Goal: Task Accomplishment & Management: Use online tool/utility

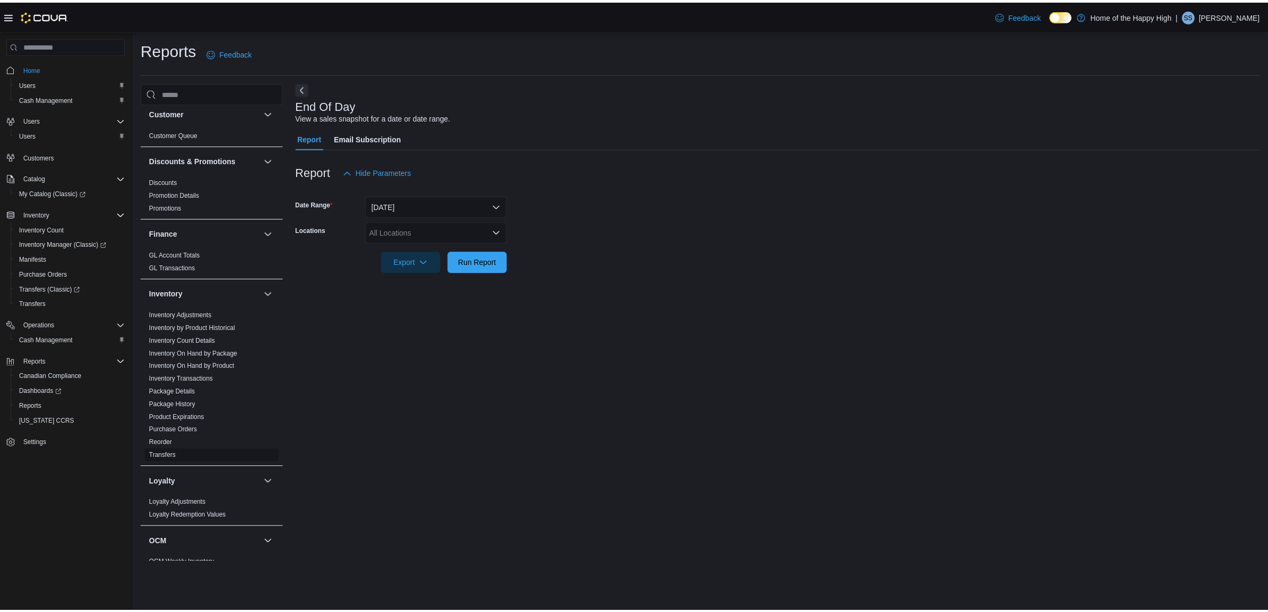
scroll to position [200, 0]
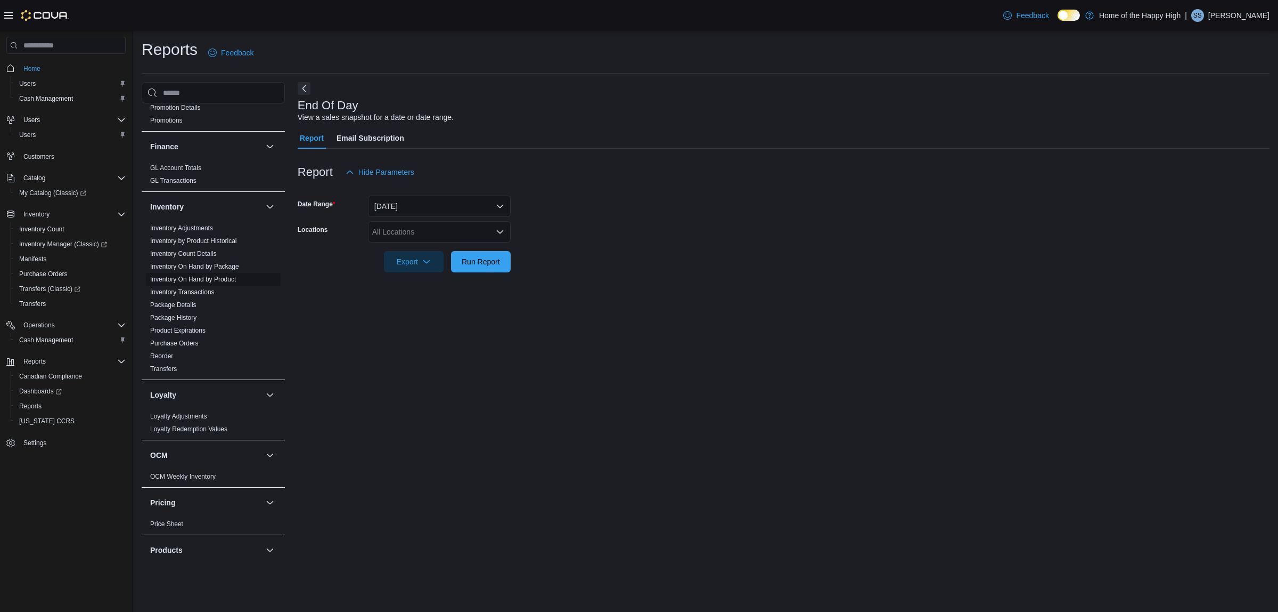
click at [224, 280] on link "Inventory On Hand by Product" at bounding box center [193, 278] width 86 height 7
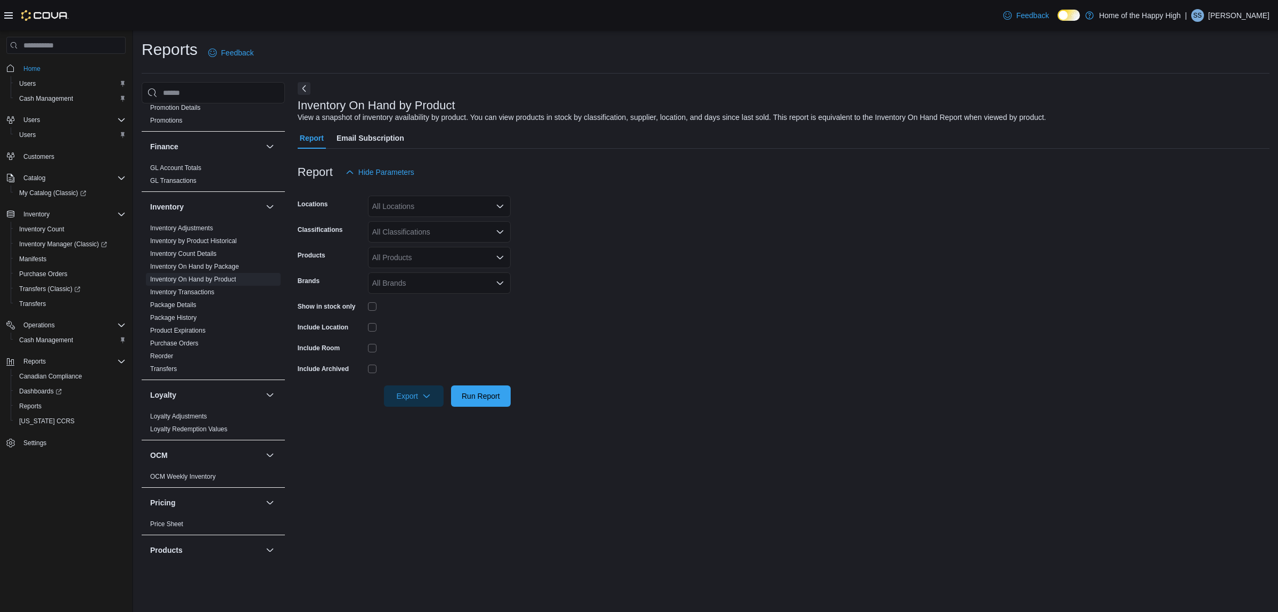
click at [467, 203] on div "All Locations" at bounding box center [439, 205] width 143 height 21
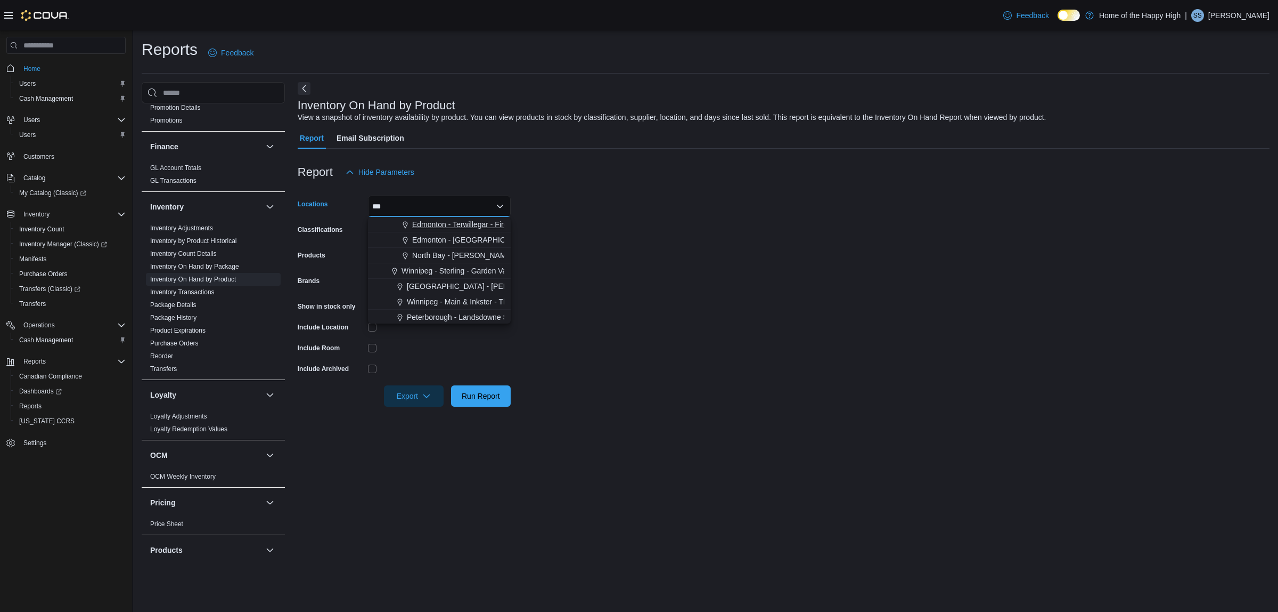
type input "***"
click at [469, 219] on span "Edmonton - Terwillegar - Fire & Flower" at bounding box center [475, 224] width 127 height 11
click at [558, 244] on form "Locations [GEOGRAPHIC_DATA] - [GEOGRAPHIC_DATA] - Fire & Flower Combo box. Sele…" at bounding box center [784, 295] width 972 height 224
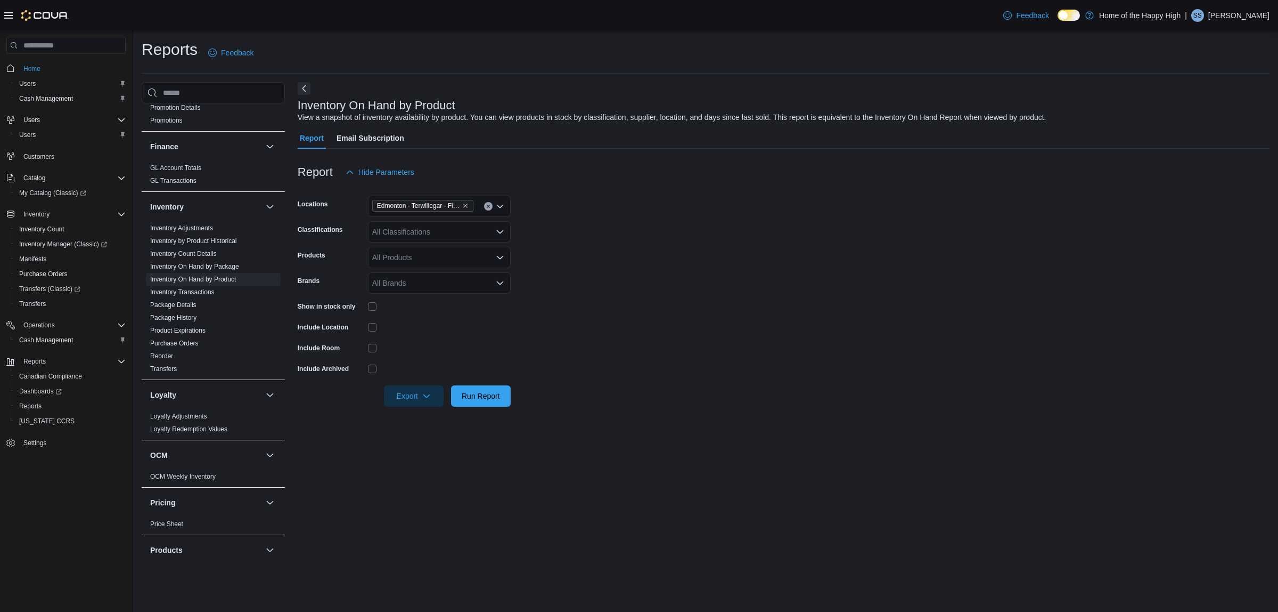
click at [462, 229] on div "All Classifications" at bounding box center [439, 231] width 143 height 21
click at [443, 260] on div "Cannabis" at bounding box center [439, 265] width 130 height 11
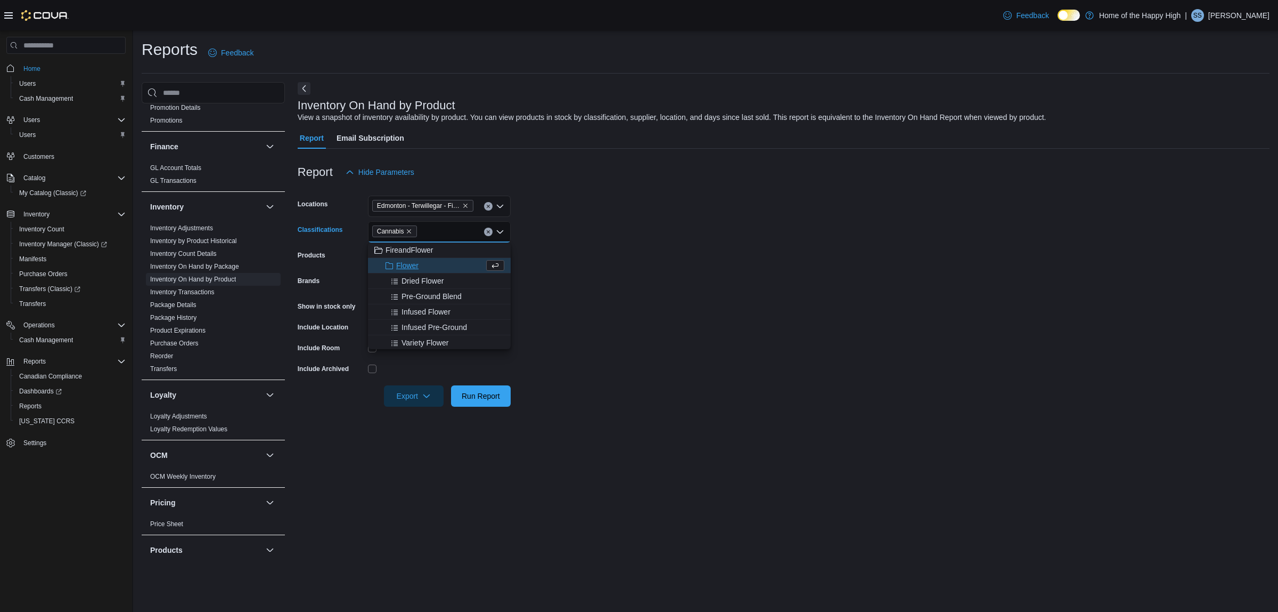
click at [673, 286] on form "Locations [GEOGRAPHIC_DATA] - [GEOGRAPHIC_DATA] - Fire & Flower Classifications…" at bounding box center [784, 295] width 972 height 224
click at [455, 261] on div "All Products" at bounding box center [439, 257] width 143 height 21
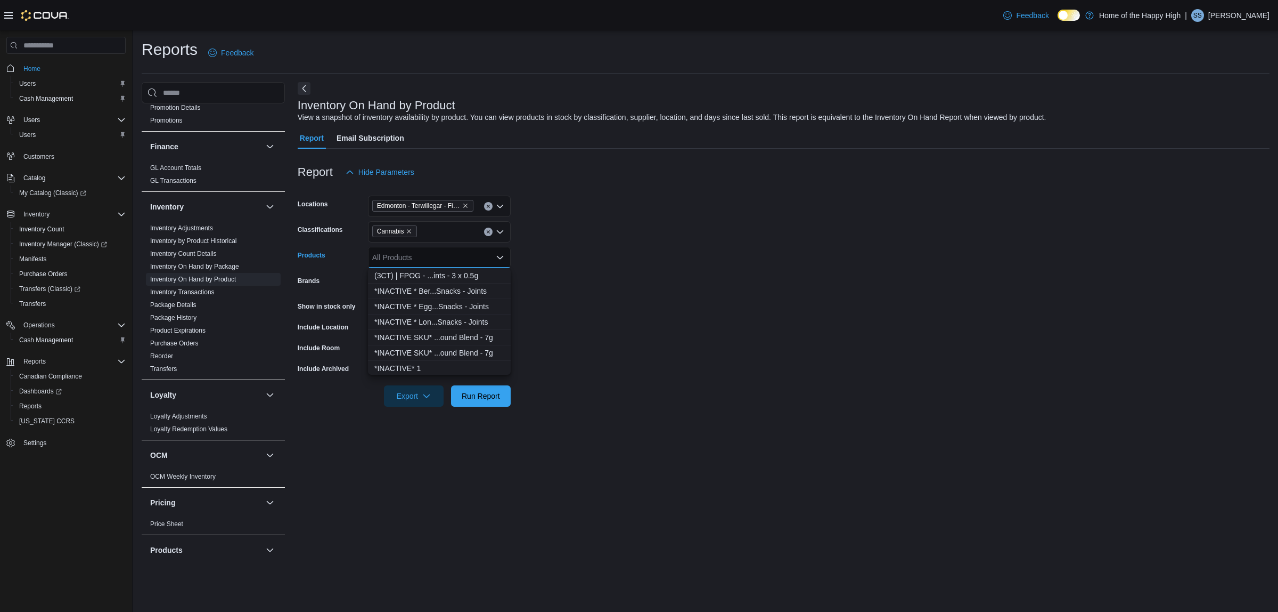
click at [612, 259] on form "Locations [GEOGRAPHIC_DATA] - [GEOGRAPHIC_DATA] - Fire & Flower Classifications…" at bounding box center [784, 295] width 972 height 224
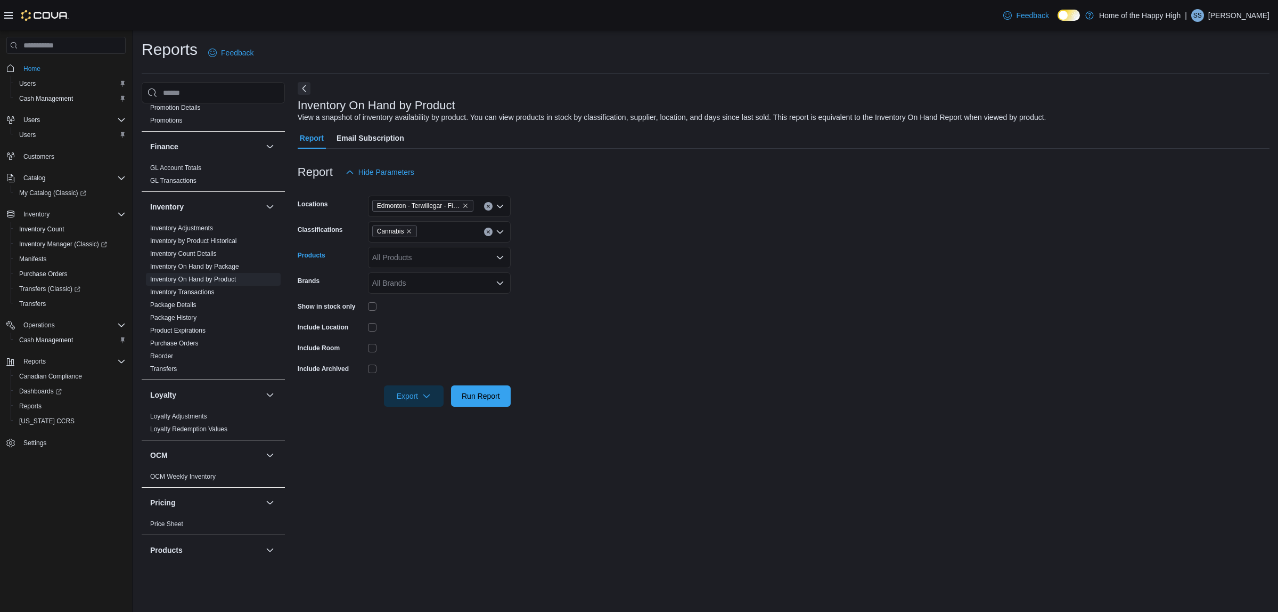
click at [429, 253] on div "All Products" at bounding box center [439, 257] width 143 height 21
click at [648, 259] on form "Locations [GEOGRAPHIC_DATA] - [GEOGRAPHIC_DATA] - Fire & Flower Classifications…" at bounding box center [784, 295] width 972 height 224
click at [464, 290] on div "All Brands" at bounding box center [439, 282] width 143 height 21
click at [602, 291] on form "Locations [GEOGRAPHIC_DATA] - [GEOGRAPHIC_DATA] - Fire & Flower Classifications…" at bounding box center [784, 295] width 972 height 224
click at [494, 400] on span "Run Report" at bounding box center [481, 395] width 38 height 11
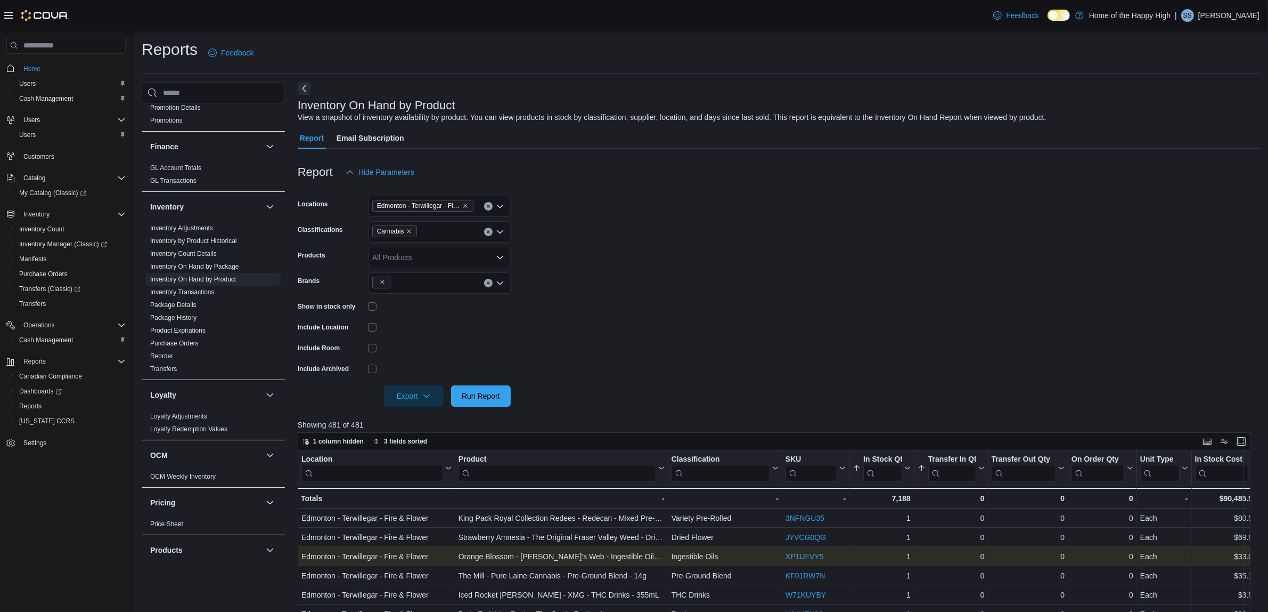
scroll to position [318, 0]
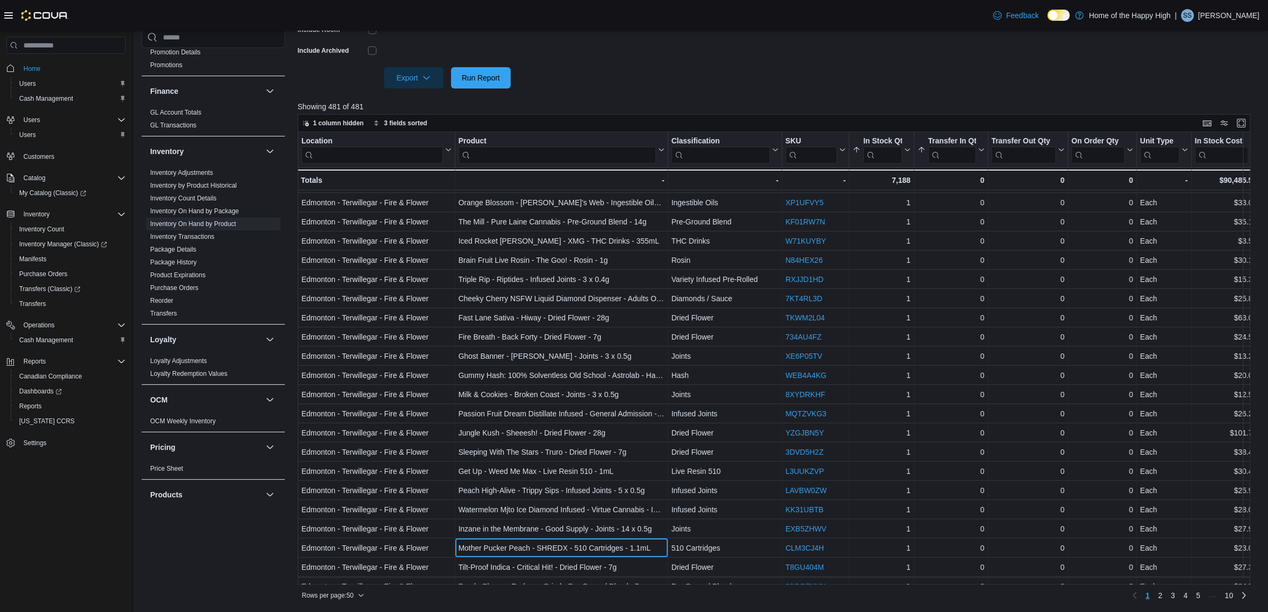
drag, startPoint x: 603, startPoint y: 576, endPoint x: 624, endPoint y: 576, distance: 21.3
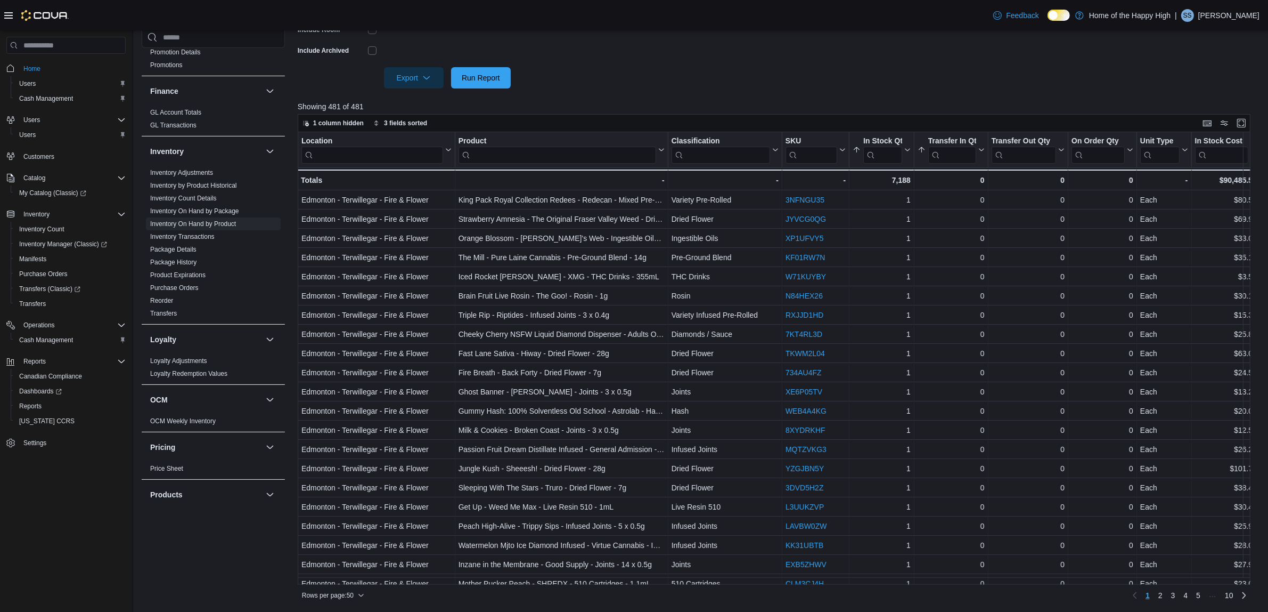
scroll to position [0, 837]
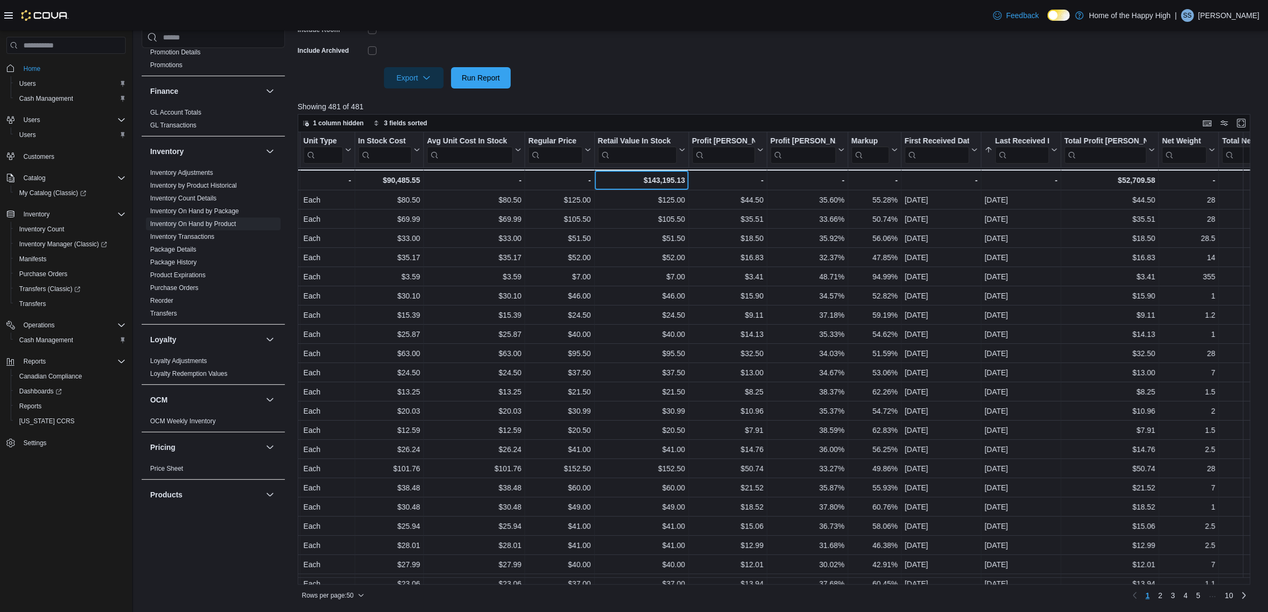
click at [664, 182] on div "$143,195.13" at bounding box center [641, 180] width 87 height 13
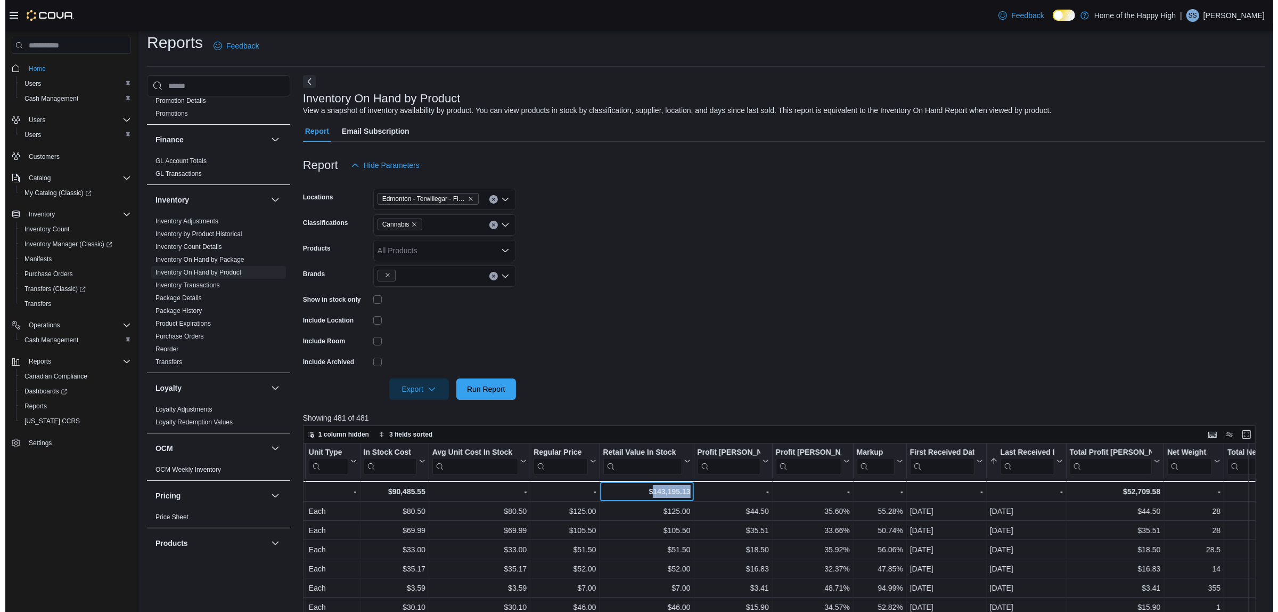
scroll to position [0, 0]
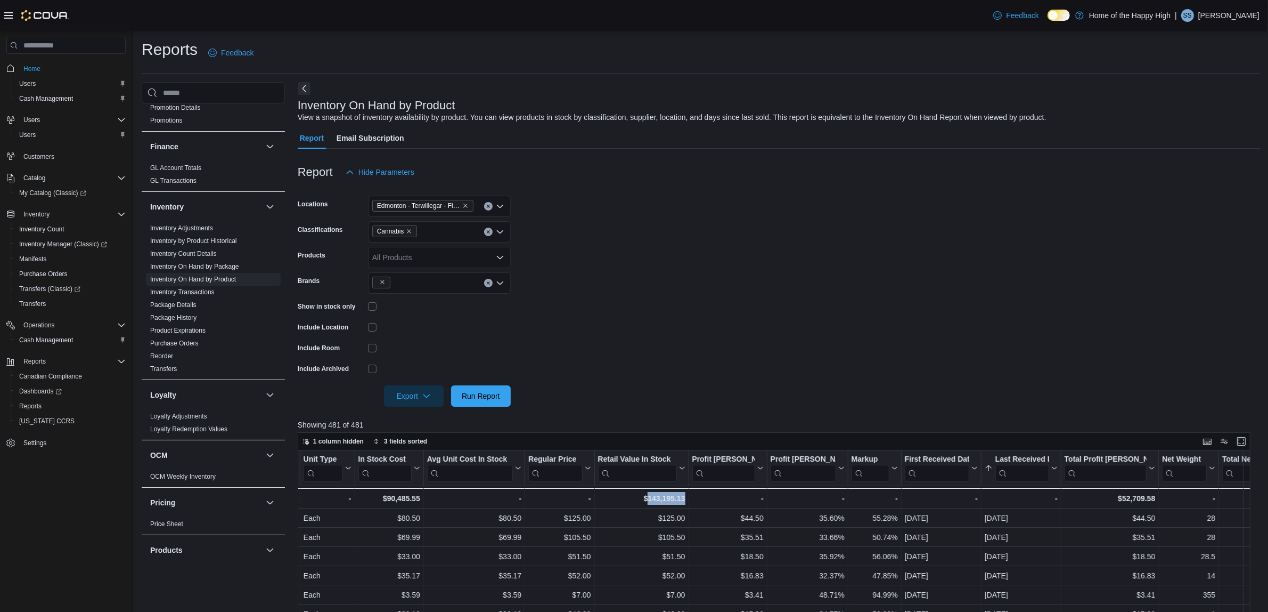
click at [58, 12] on img at bounding box center [44, 15] width 47 height 11
click at [44, 12] on img at bounding box center [44, 15] width 47 height 11
click at [36, 69] on span "Home" at bounding box center [31, 68] width 17 height 9
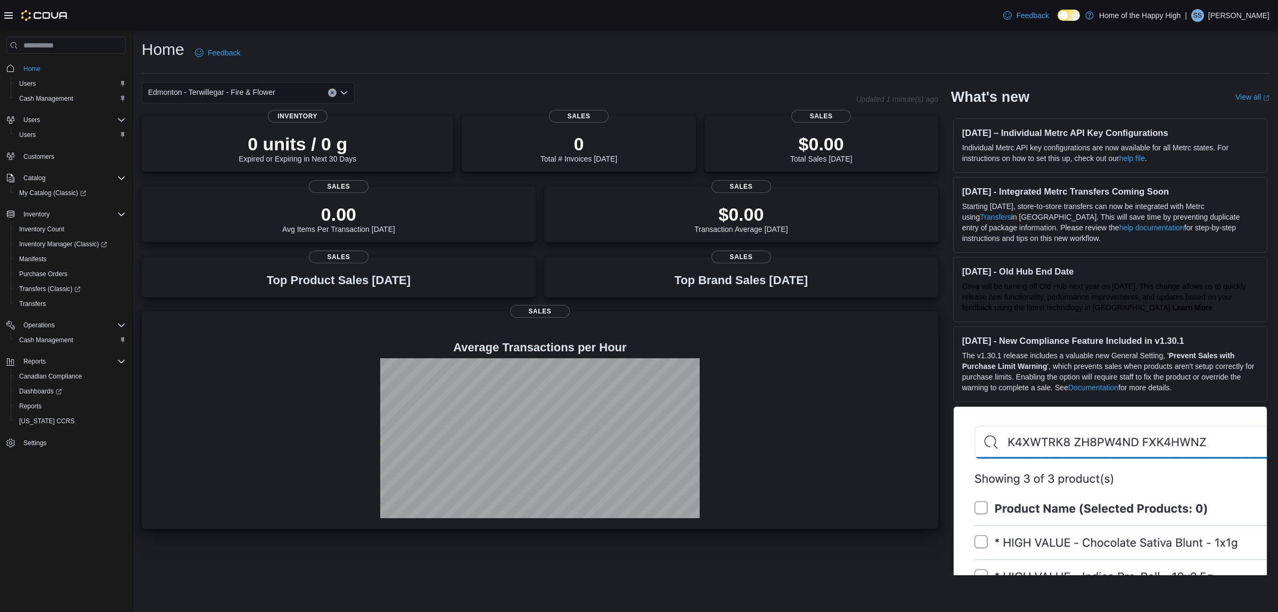
click at [525, 348] on h4 "Average Transactions per Hour" at bounding box center [540, 347] width 780 height 13
